Goal: Task Accomplishment & Management: Manage account settings

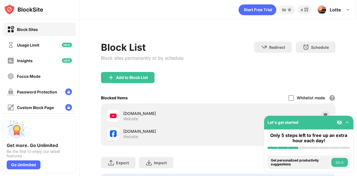
scroll to position [33, 0]
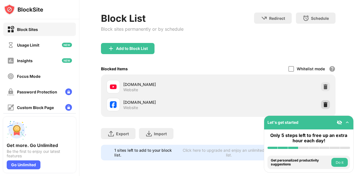
click at [323, 105] on img at bounding box center [326, 105] width 6 height 6
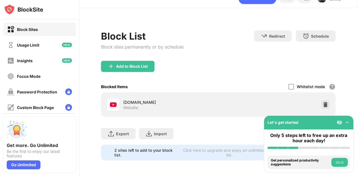
scroll to position [21, 0]
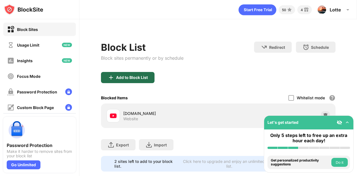
click at [143, 80] on div "Add to Block List" at bounding box center [132, 77] width 32 height 4
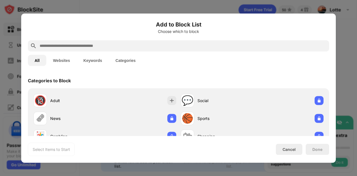
click at [144, 41] on div at bounding box center [178, 45] width 301 height 11
click at [144, 48] on input "text" at bounding box center [183, 45] width 288 height 7
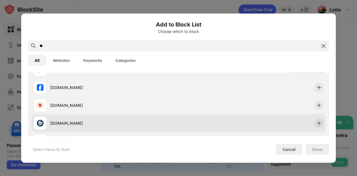
scroll to position [29, 0]
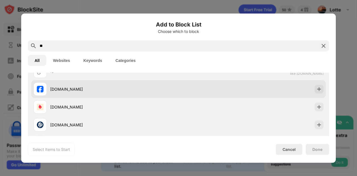
type input "**"
click at [114, 92] on div "[DOMAIN_NAME]" at bounding box center [105, 88] width 145 height 13
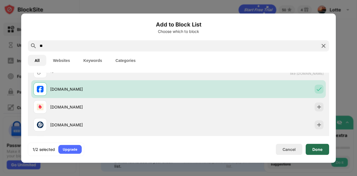
click at [313, 148] on div "Done" at bounding box center [317, 149] width 10 height 4
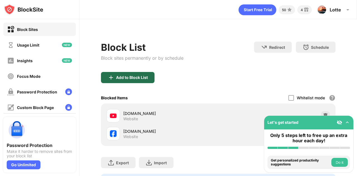
click at [127, 80] on div "Add to Block List" at bounding box center [132, 77] width 32 height 4
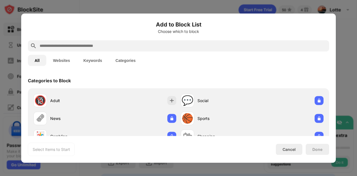
click at [144, 45] on input "text" at bounding box center [183, 45] width 288 height 7
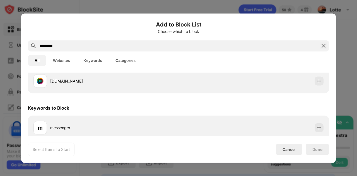
scroll to position [113, 0]
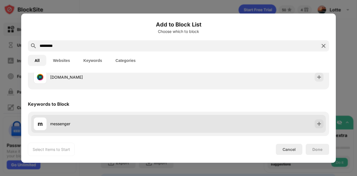
type input "*********"
click at [111, 123] on div "messenger" at bounding box center [114, 124] width 128 height 6
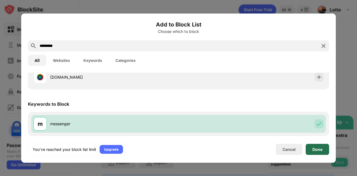
click at [314, 149] on div "Done" at bounding box center [317, 149] width 10 height 4
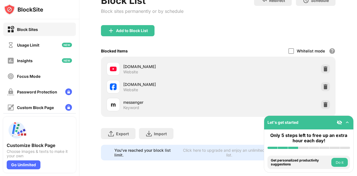
scroll to position [52, 0]
click at [323, 73] on div "[DOMAIN_NAME] Website" at bounding box center [218, 69] width 228 height 18
click at [323, 69] on img at bounding box center [326, 69] width 6 height 6
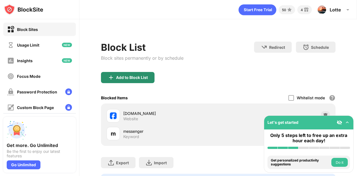
click at [132, 80] on div "Add to Block List" at bounding box center [132, 77] width 32 height 4
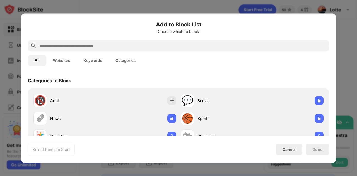
click at [125, 48] on input "text" at bounding box center [183, 45] width 288 height 7
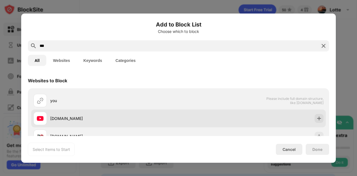
type input "***"
click at [83, 115] on div "[DOMAIN_NAME]" at bounding box center [114, 118] width 128 height 6
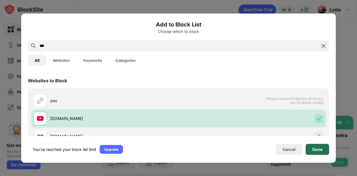
click at [320, 147] on div "Done" at bounding box center [317, 149] width 10 height 4
